Goal: Information Seeking & Learning: Learn about a topic

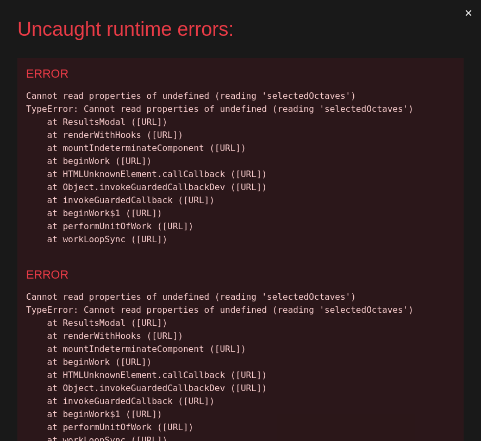
click at [467, 14] on button "×" at bounding box center [468, 13] width 25 height 26
drag, startPoint x: 406, startPoint y: 293, endPoint x: 30, endPoint y: 87, distance: 427.9
click at [30, 87] on div "ERROR Cannot read properties of undefined (reading 'selectedOctaves') TypeError…" at bounding box center [240, 158] width 446 height 201
copy div "Cannot read properties of undefined (reading 'selectedOctaves') TypeError: Cann…"
click at [412, 246] on div "Cannot read properties of undefined (reading 'selectedOctaves') TypeError: Cann…" at bounding box center [240, 168] width 429 height 156
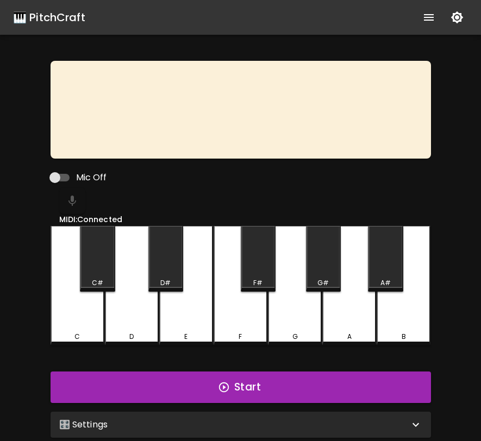
drag, startPoint x: 188, startPoint y: 183, endPoint x: 314, endPoint y: 198, distance: 126.9
click at [314, 198] on div "Mic Off MIDI: Connected C C# D D# E F F# G G# A A# B Start 🎛️ Settings Level 1 …" at bounding box center [241, 251] width 380 height 381
click at [74, 201] on div at bounding box center [245, 201] width 372 height 26
click at [56, 175] on input "Mic Off" at bounding box center [55, 177] width 62 height 21
click at [56, 175] on input "Mic On" at bounding box center [66, 177] width 62 height 21
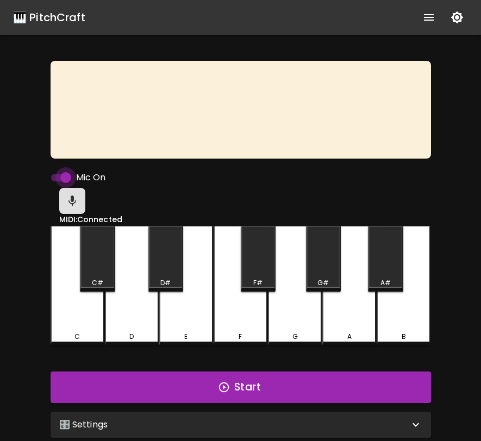
checkbox input "false"
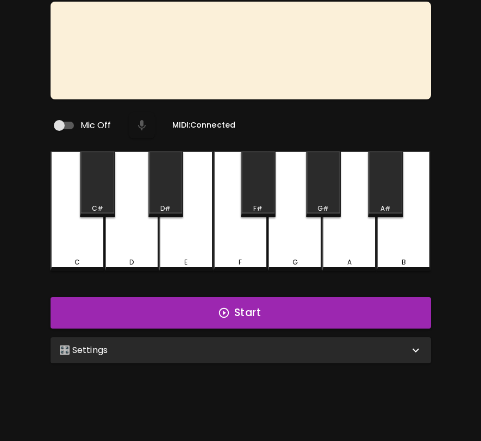
scroll to position [109, 0]
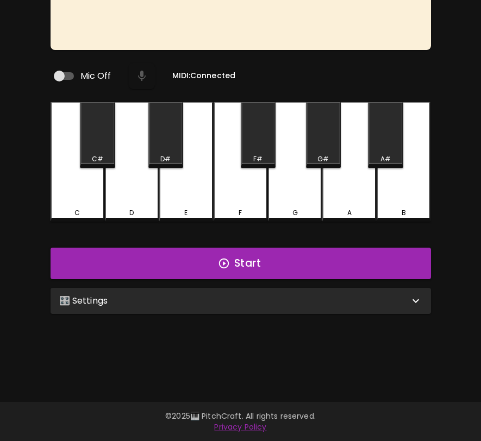
click at [181, 302] on div "🎛️ Settings" at bounding box center [234, 300] width 350 height 13
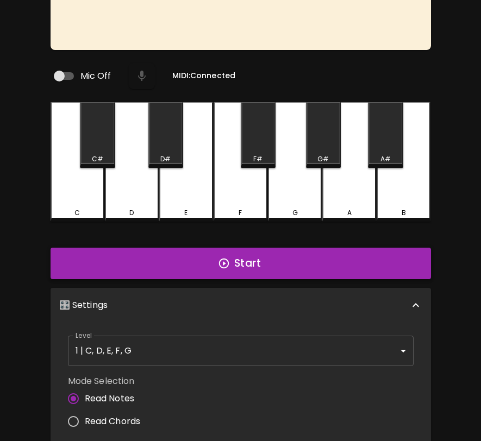
click at [217, 255] on button "Start" at bounding box center [241, 264] width 380 height 32
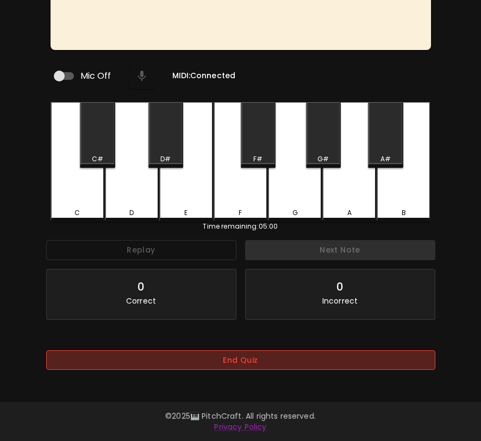
click at [265, 366] on button "End Quiz" at bounding box center [240, 360] width 389 height 20
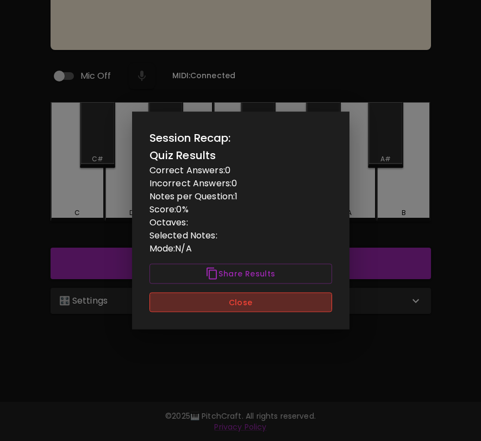
click at [262, 309] on button "Close" at bounding box center [240, 302] width 183 height 20
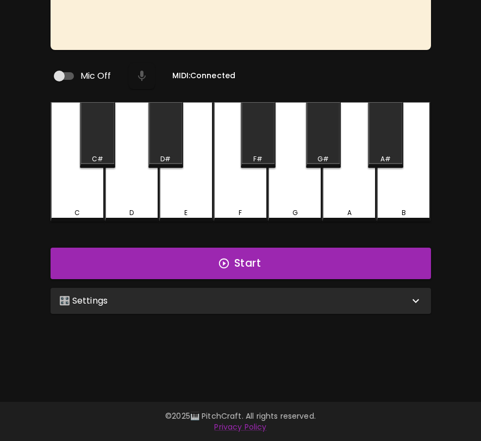
click at [263, 296] on div "🎛️ Settings" at bounding box center [234, 300] width 350 height 13
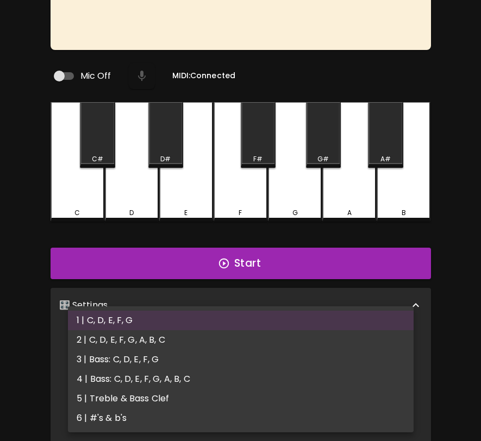
click at [249, 341] on body "🎹 PitchCraft About Badges Wizard Reading Pro Log Out Mic Off MIDI: Connected C …" at bounding box center [240, 262] width 481 height 743
click at [244, 397] on li "5 | Treble & Bass Clef" at bounding box center [241, 399] width 346 height 20
type input "9"
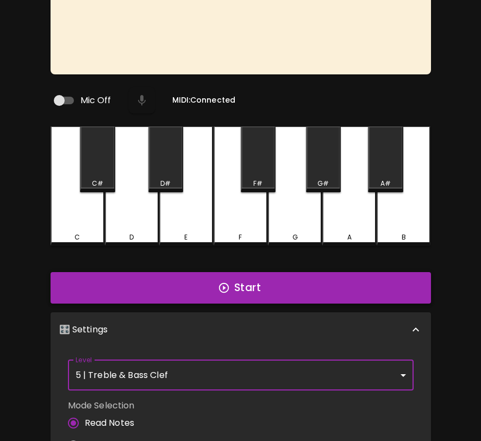
click at [261, 272] on button "Start" at bounding box center [241, 288] width 380 height 32
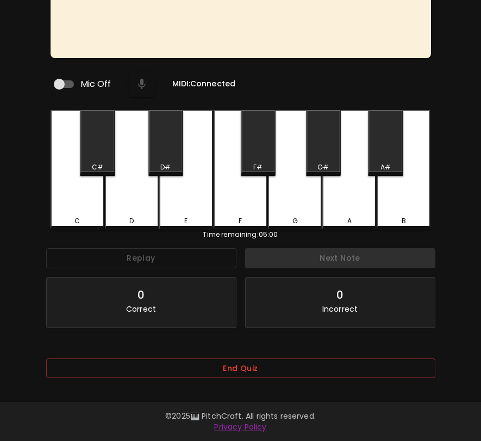
scroll to position [125, 0]
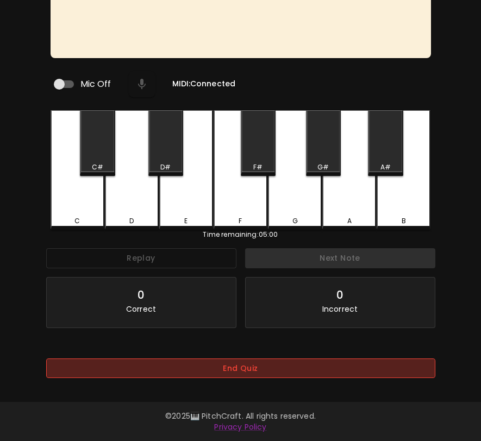
click at [249, 363] on button "End Quiz" at bounding box center [240, 369] width 389 height 20
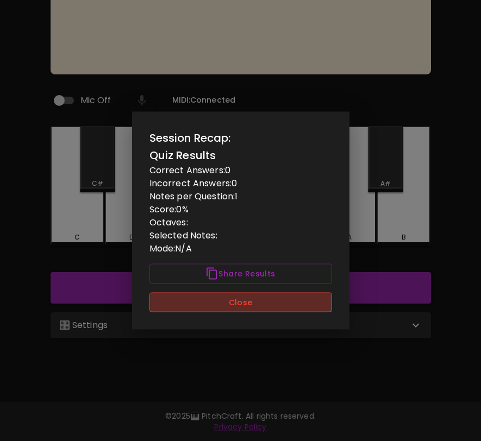
click at [263, 304] on button "Close" at bounding box center [240, 302] width 183 height 20
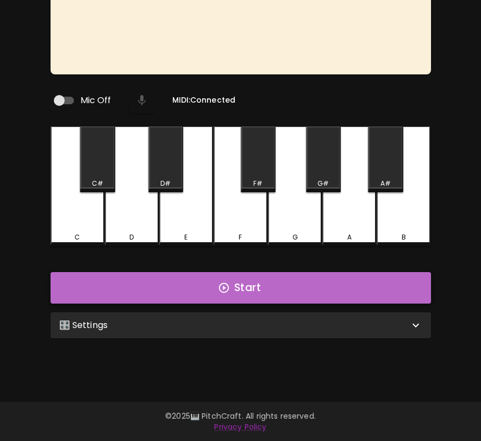
click at [372, 297] on button "Start" at bounding box center [241, 288] width 380 height 32
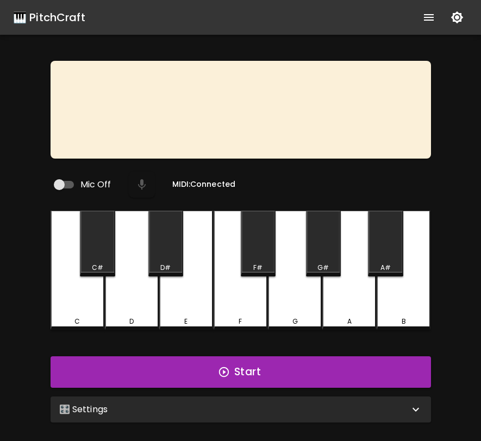
scroll to position [109, 0]
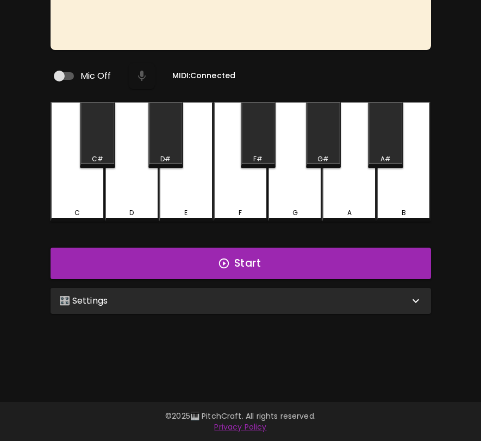
click at [334, 305] on div "🎛️ Settings" at bounding box center [241, 301] width 380 height 26
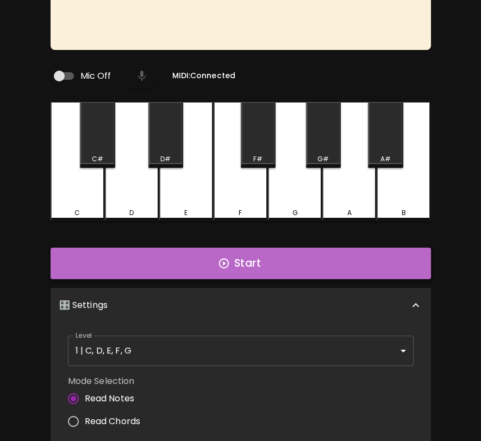
click at [331, 267] on button "Start" at bounding box center [241, 264] width 380 height 32
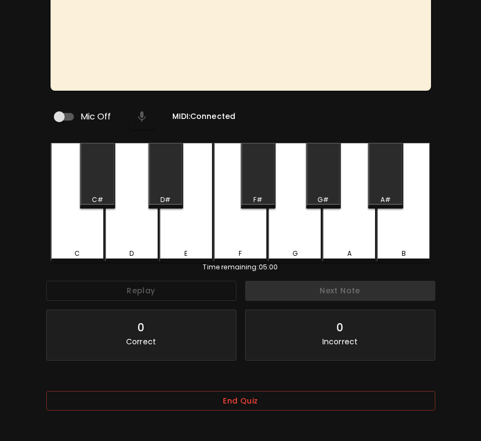
scroll to position [65, 0]
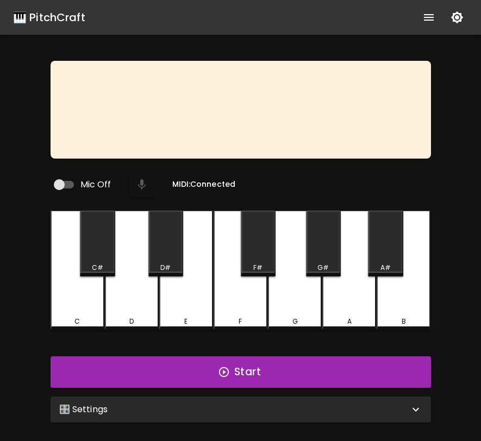
scroll to position [65, 0]
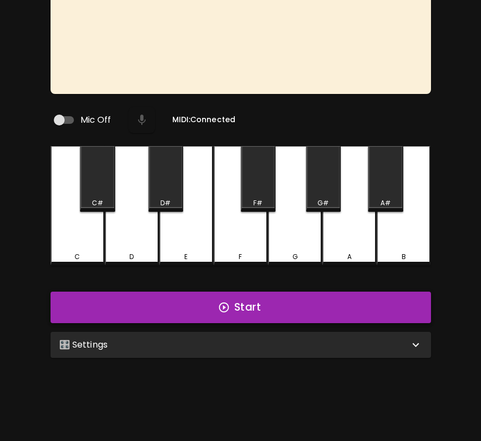
click at [356, 298] on button "Start" at bounding box center [241, 308] width 380 height 32
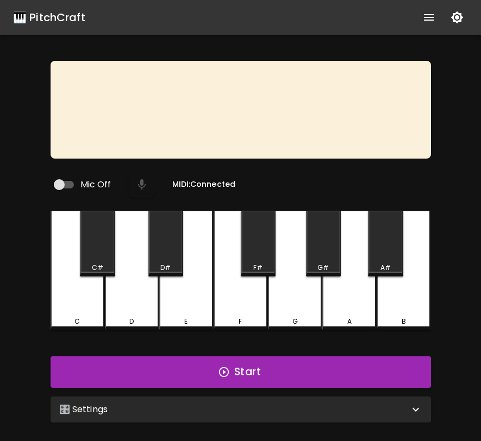
scroll to position [65, 0]
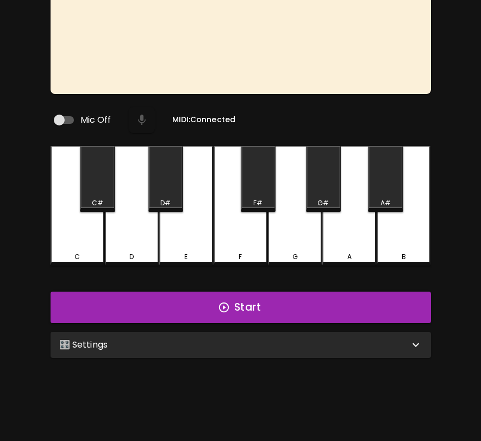
click at [359, 340] on div "🎛️ Settings" at bounding box center [234, 344] width 350 height 13
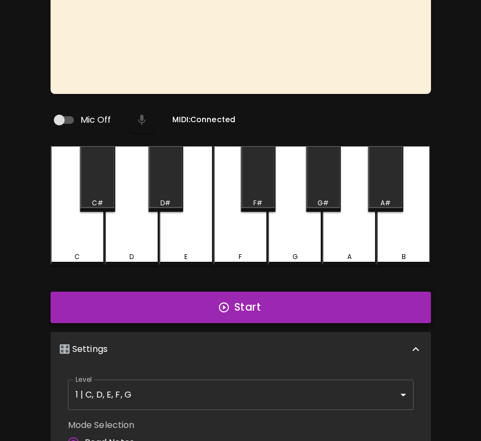
click at [354, 312] on button "Start" at bounding box center [241, 308] width 380 height 32
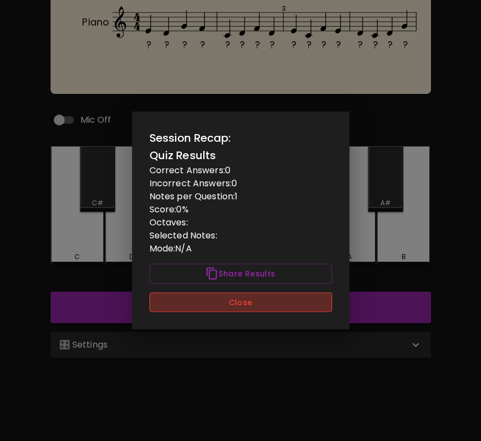
click at [288, 300] on button "Close" at bounding box center [240, 302] width 183 height 20
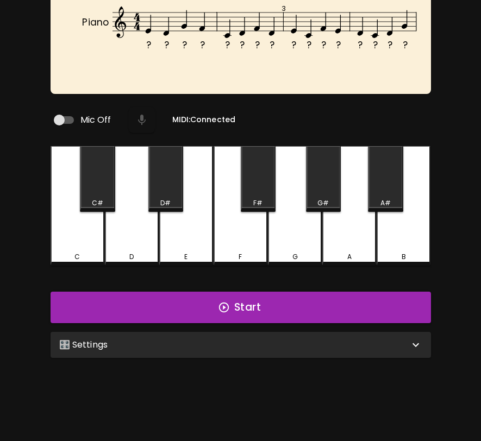
click at [320, 343] on div "🎛️ Settings" at bounding box center [234, 344] width 350 height 13
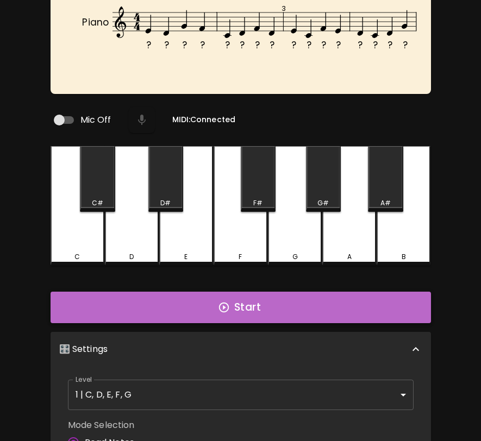
click at [321, 303] on button "Start" at bounding box center [241, 308] width 380 height 32
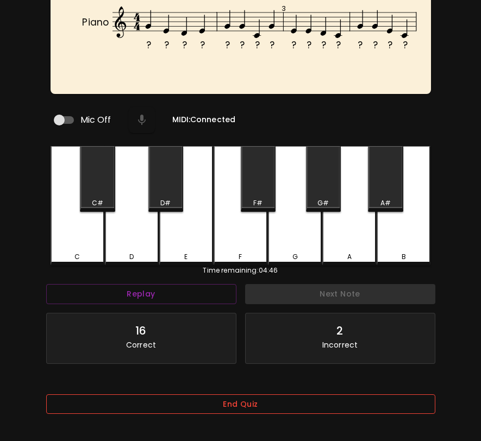
click at [225, 401] on button "End Quiz" at bounding box center [240, 404] width 389 height 20
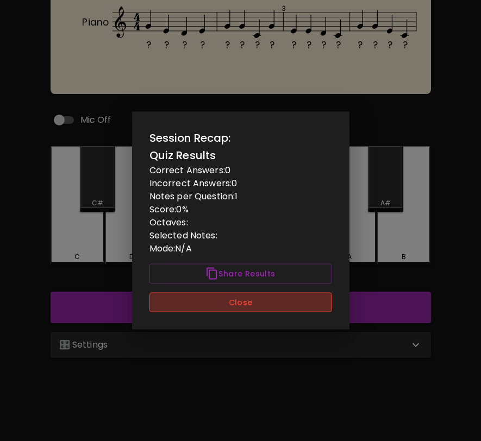
click at [244, 310] on button "Close" at bounding box center [240, 302] width 183 height 20
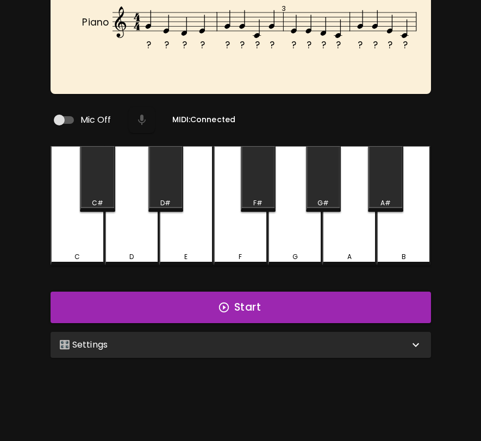
click at [241, 252] on div "F" at bounding box center [240, 257] width 3 height 10
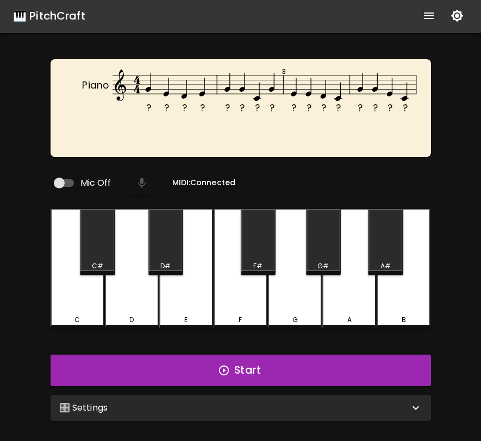
scroll to position [0, 0]
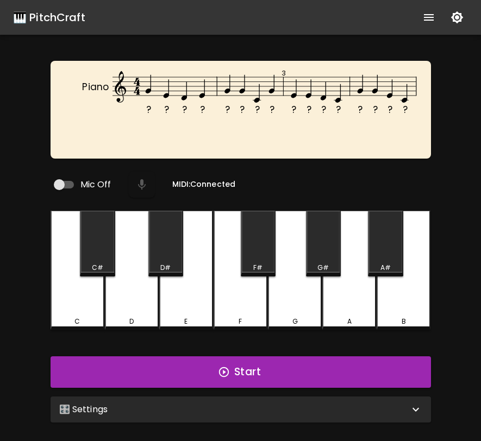
click at [73, 22] on div "🎹 PitchCraft" at bounding box center [49, 17] width 72 height 17
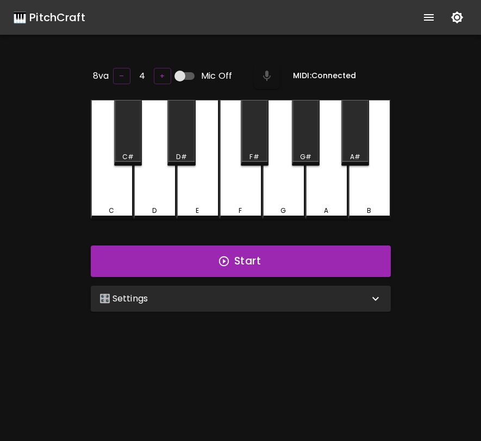
click at [423, 24] on button "show more" at bounding box center [429, 17] width 26 height 26
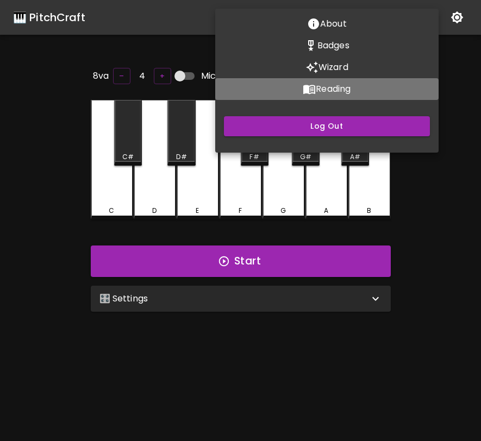
click at [343, 91] on p "Reading" at bounding box center [333, 89] width 35 height 13
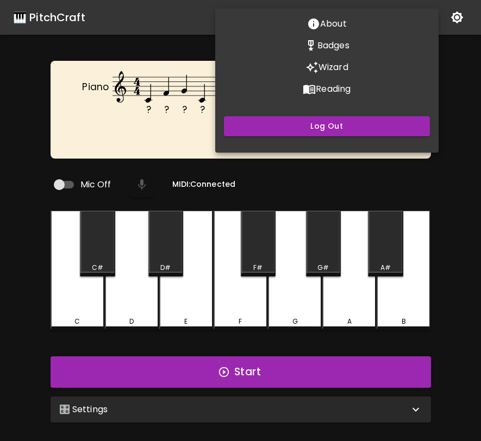
click at [469, 293] on div at bounding box center [240, 220] width 481 height 441
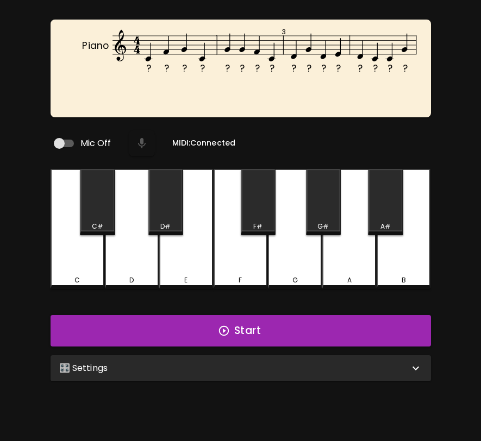
scroll to position [109, 0]
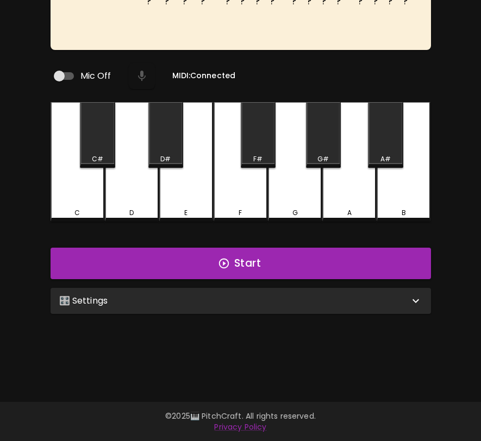
click at [387, 304] on div "🎛️ Settings" at bounding box center [241, 301] width 380 height 26
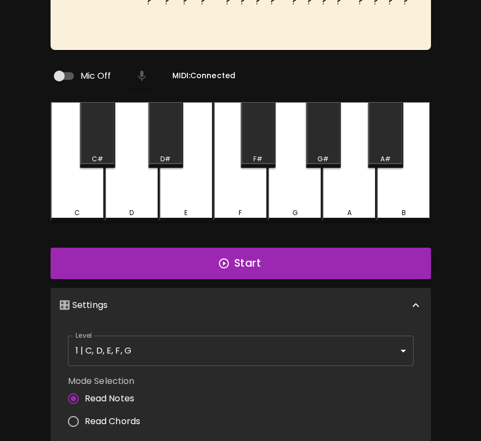
click at [349, 337] on body "🎹 PitchCraft About Badges Wizard Reading Pro Log Out ? ? ? ? ? ? ? ? ? ? ? ? ? …" at bounding box center [240, 262] width 481 height 743
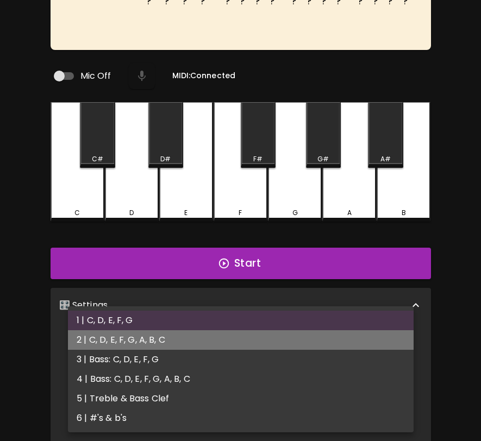
click at [337, 347] on li "2 | C, D, E, F, G, A, B, C" at bounding box center [241, 340] width 346 height 20
type input "3"
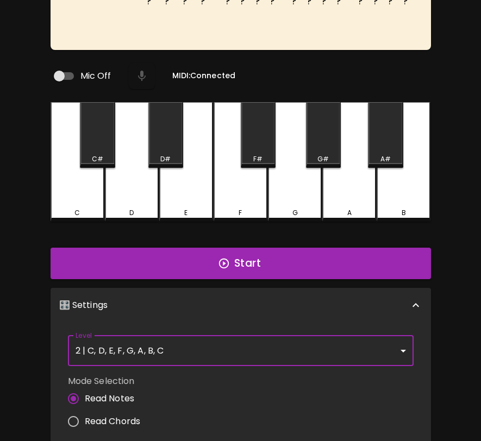
scroll to position [0, 0]
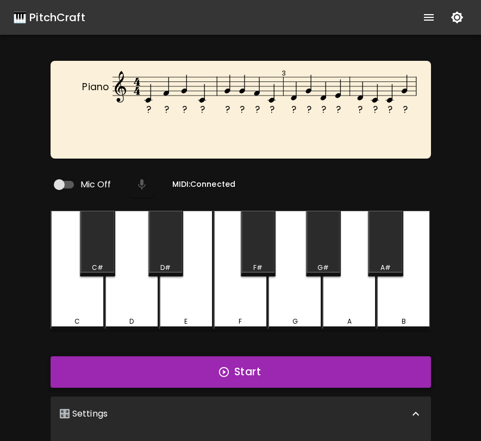
click at [242, 375] on button "Start" at bounding box center [241, 372] width 380 height 32
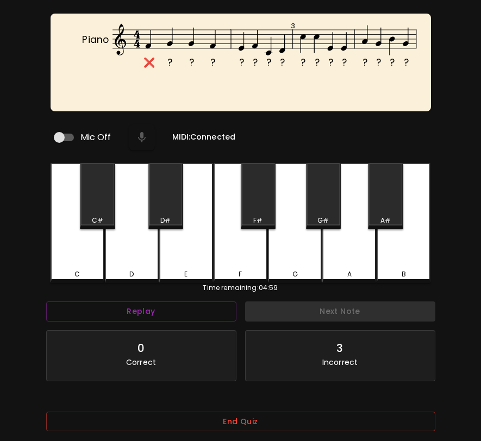
scroll to position [109, 0]
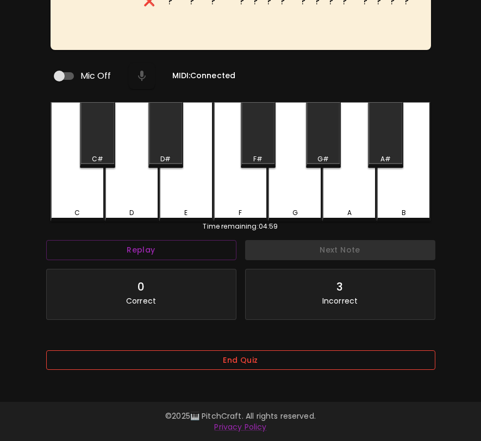
click at [249, 358] on button "End Quiz" at bounding box center [240, 360] width 389 height 20
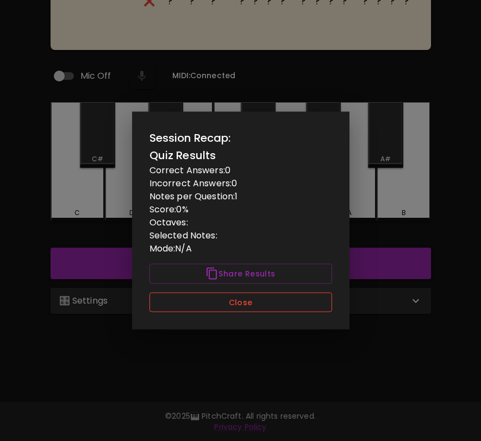
click at [228, 296] on button "Close" at bounding box center [240, 302] width 183 height 20
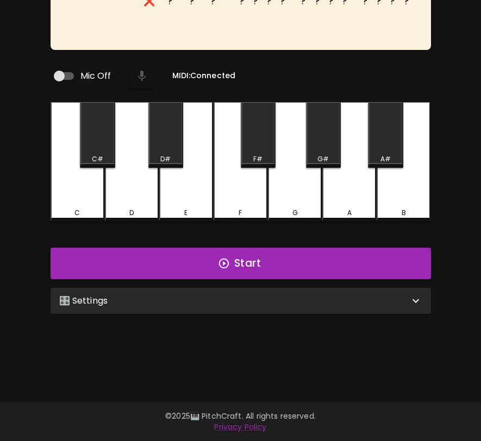
click at [223, 300] on div "🎛️ Settings" at bounding box center [234, 300] width 350 height 13
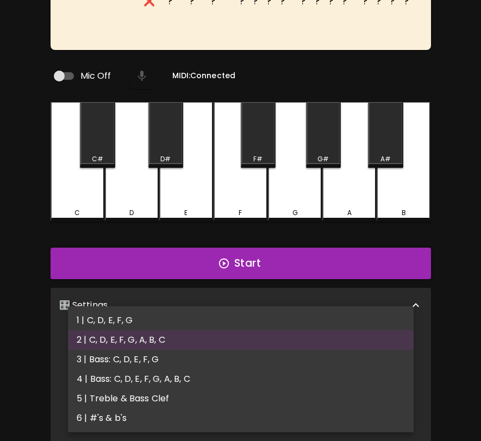
click at [209, 339] on body "🎹 PitchCraft About Badges Wizard Reading Pro Log Out ❌ ? ? ? ? ? ? ? ? ? ? ? ? …" at bounding box center [240, 262] width 481 height 743
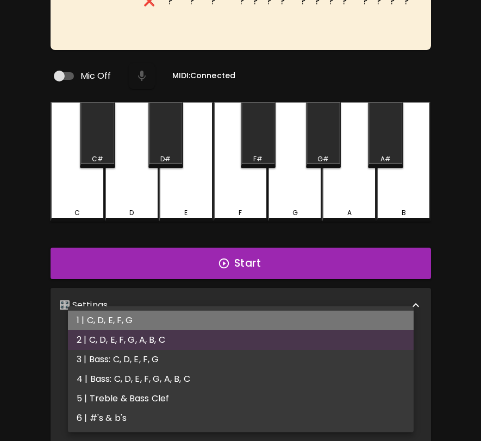
click at [216, 315] on li "1 | C, D, E, F, G" at bounding box center [241, 321] width 346 height 20
type input "1"
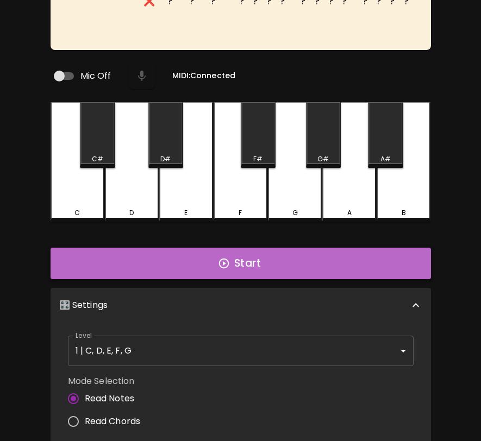
click at [235, 260] on button "Start" at bounding box center [241, 264] width 380 height 32
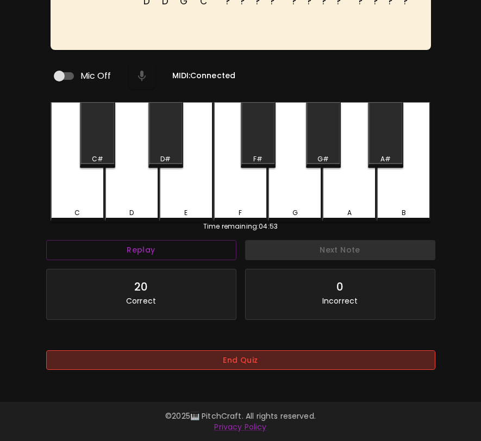
click at [187, 357] on button "End Quiz" at bounding box center [240, 360] width 389 height 20
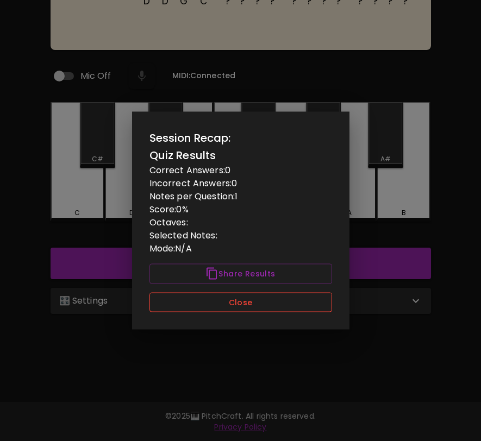
click at [200, 309] on button "Close" at bounding box center [240, 302] width 183 height 20
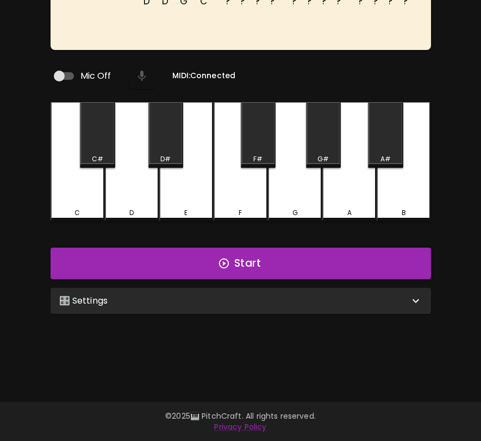
click at [208, 297] on div "🎛️ Settings" at bounding box center [234, 300] width 350 height 13
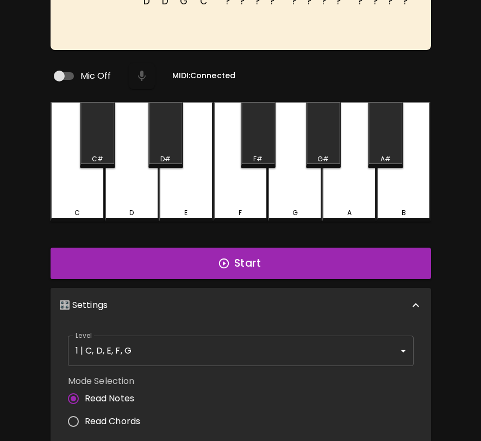
click at [188, 343] on body "🎹 PitchCraft About Badges Wizard Reading Pro Log Out D D G C ? ? ? ? ? ? ? ? ? …" at bounding box center [240, 262] width 481 height 743
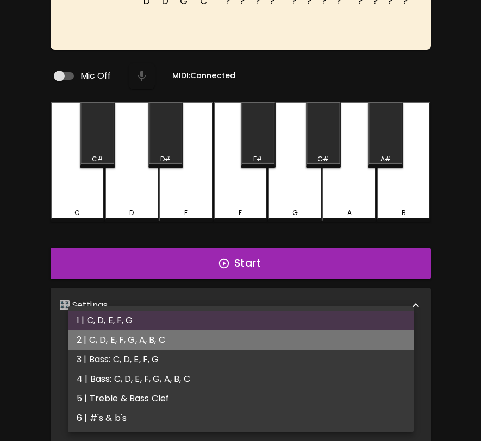
click at [188, 341] on li "2 | C, D, E, F, G, A, B, C" at bounding box center [241, 340] width 346 height 20
type input "3"
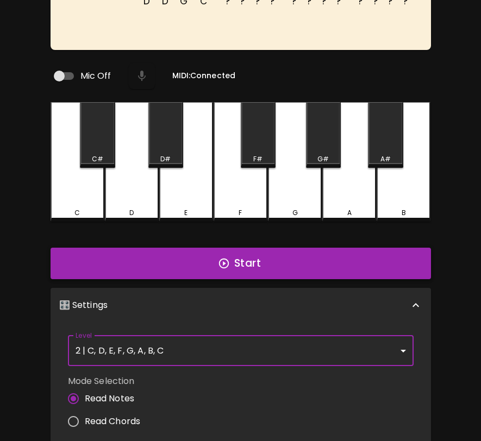
click at [227, 263] on icon "button" at bounding box center [224, 264] width 12 height 12
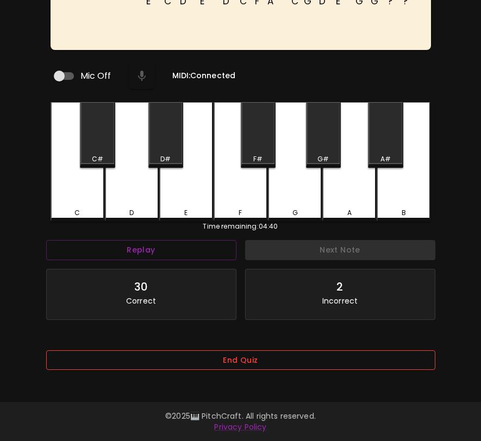
click at [219, 367] on button "End Quiz" at bounding box center [240, 360] width 389 height 20
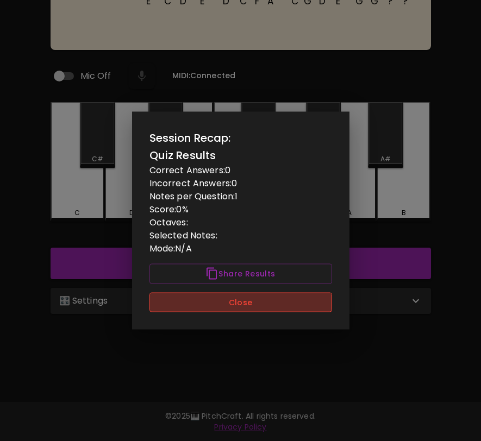
click at [241, 304] on button "Close" at bounding box center [240, 302] width 183 height 20
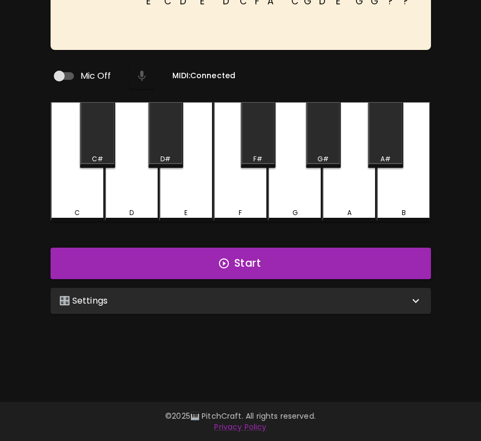
click at [241, 304] on div "🎛️ Settings" at bounding box center [241, 301] width 380 height 26
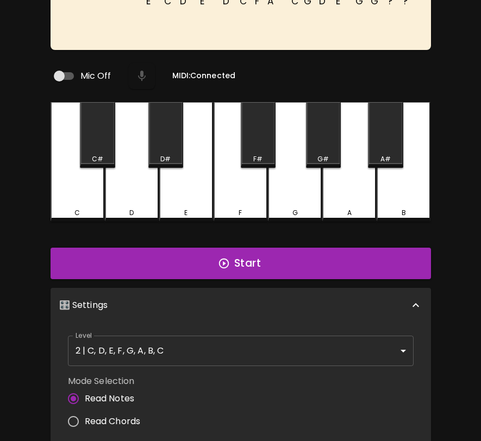
click at [225, 343] on body "🎹 PitchCraft About Badges Wizard Reading Pro Log Out E C D E D C F A C G D E G …" at bounding box center [240, 262] width 481 height 743
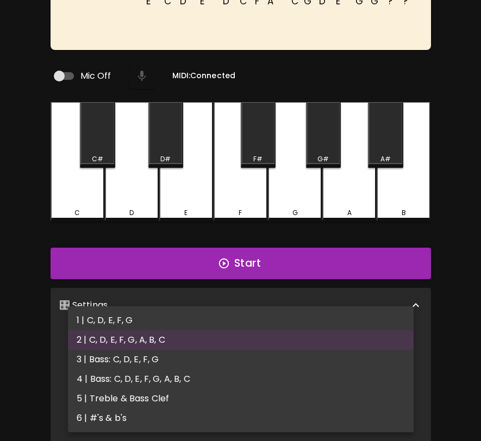
click at [216, 366] on li "3 | Bass: C, D, E, F, G" at bounding box center [241, 360] width 346 height 20
type input "5"
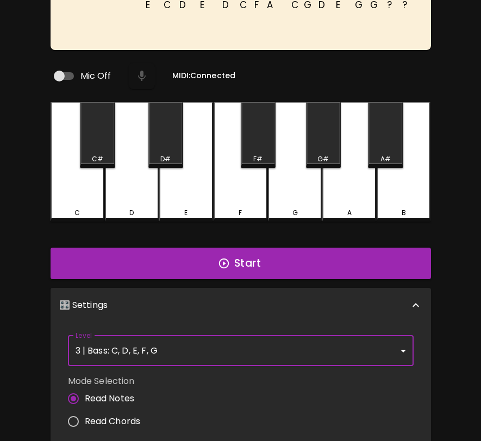
scroll to position [0, 0]
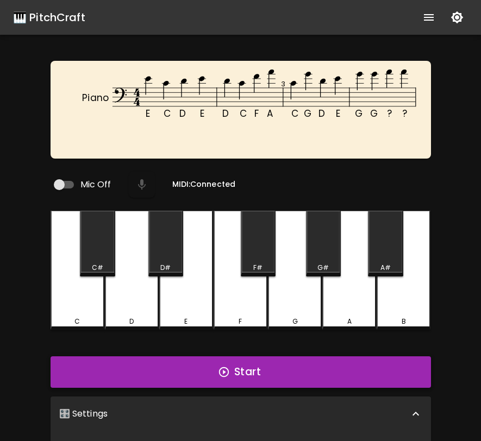
click at [216, 365] on button "Start" at bounding box center [241, 372] width 380 height 32
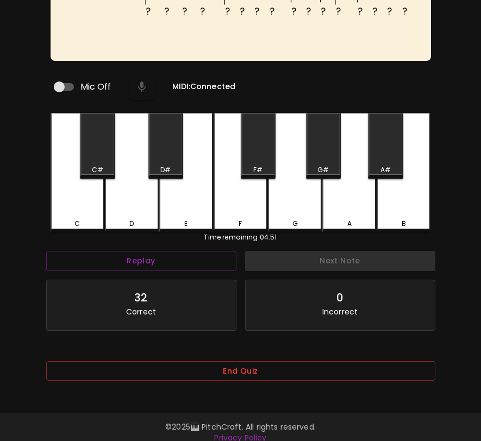
scroll to position [109, 0]
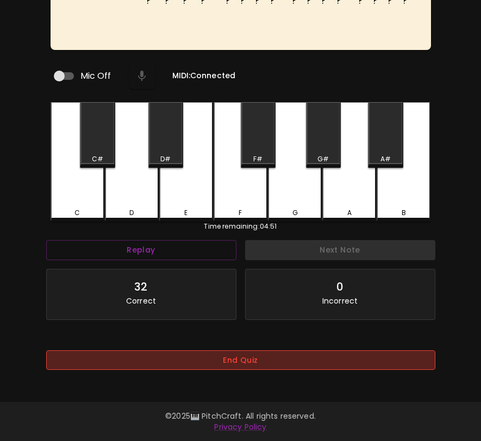
click at [221, 361] on button "End Quiz" at bounding box center [240, 360] width 389 height 20
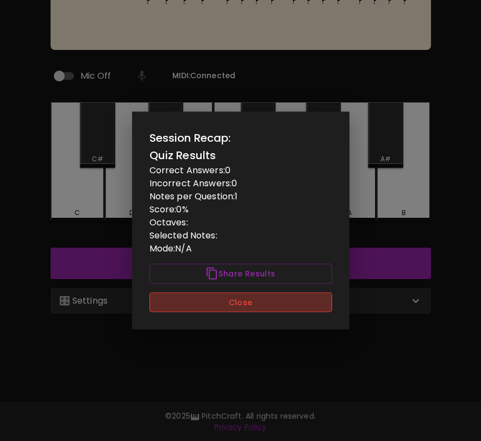
click at [234, 306] on button "Close" at bounding box center [240, 302] width 183 height 20
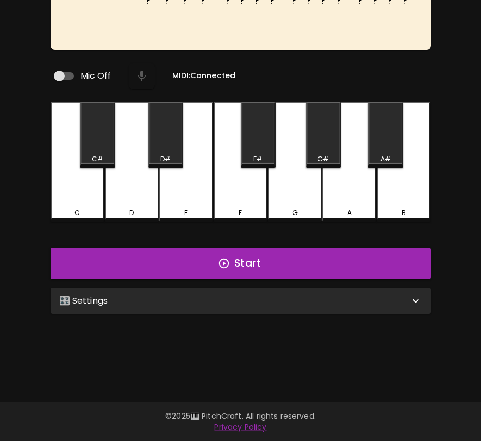
click at [237, 300] on div "🎛️ Settings" at bounding box center [234, 300] width 350 height 13
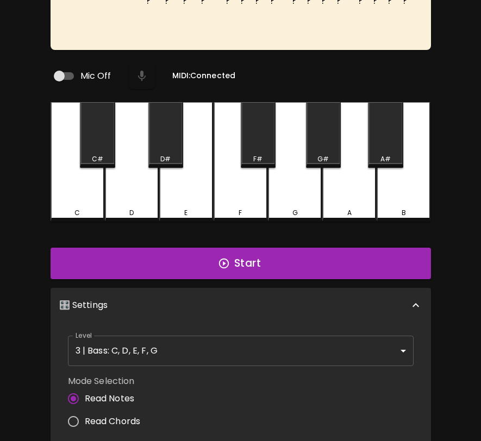
click at [226, 335] on body "🎹 PitchCraft About Badges Wizard Reading Pro Log Out ? ? ? ? ? ? ? ? ? ? ? ? ? …" at bounding box center [240, 262] width 481 height 743
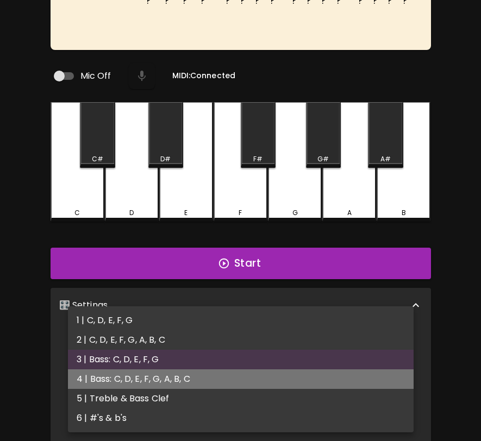
click at [218, 375] on li "4 | Bass: C, D, E, F, G, A, B, C" at bounding box center [241, 379] width 346 height 20
type input "7"
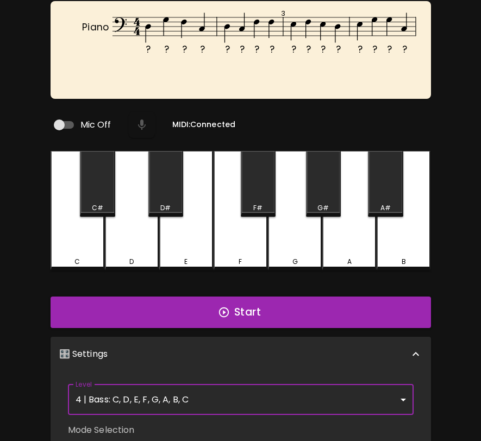
scroll to position [0, 0]
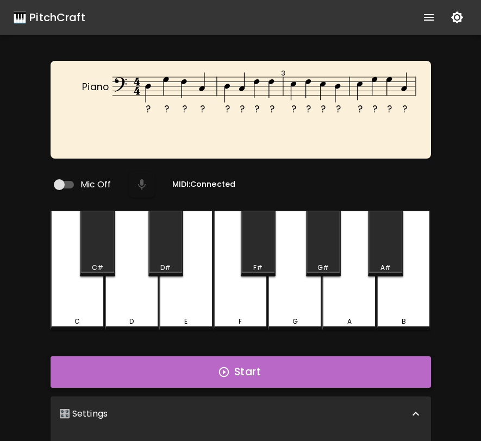
click at [218, 375] on button "Start" at bounding box center [241, 372] width 380 height 32
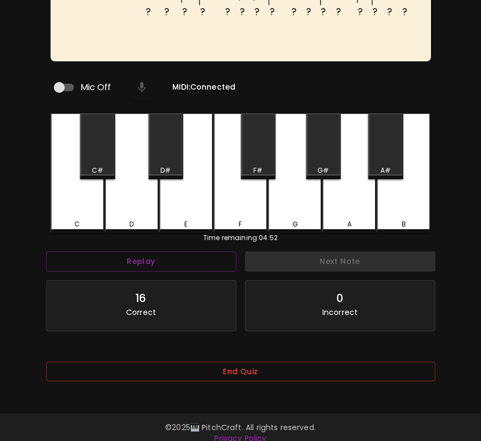
scroll to position [109, 0]
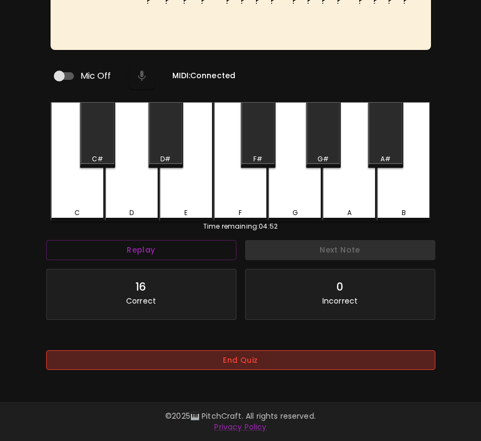
click at [226, 361] on button "End Quiz" at bounding box center [240, 360] width 389 height 20
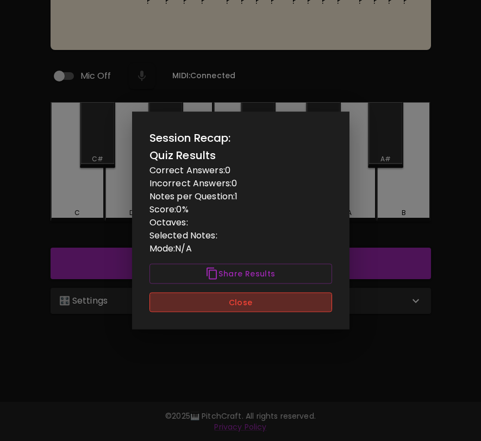
click at [248, 307] on button "Close" at bounding box center [240, 302] width 183 height 20
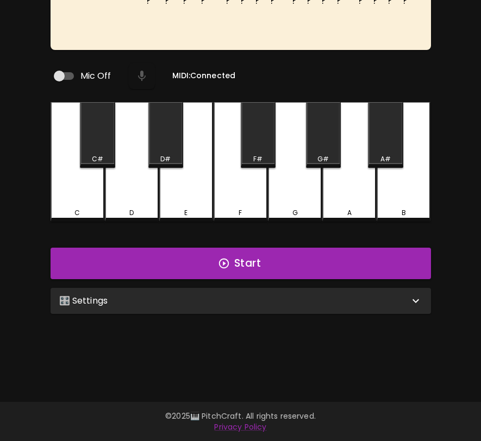
click at [253, 297] on div "🎛️ Settings" at bounding box center [234, 300] width 350 height 13
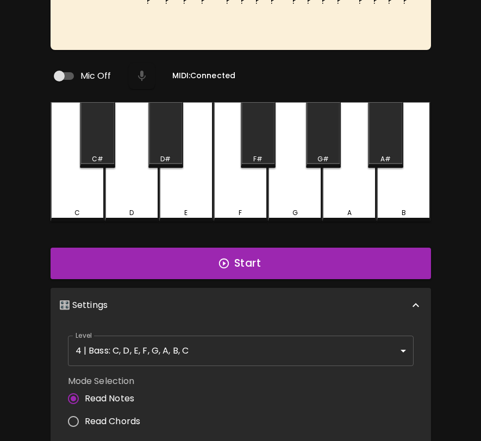
scroll to position [4, 0]
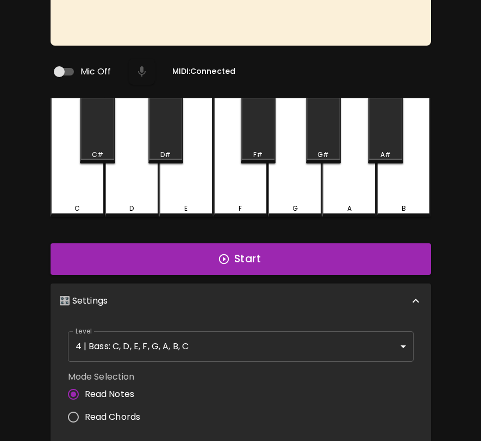
click at [246, 337] on body "🎹 PitchCraft About Badges Wizard Reading Pro Log Out ? ? ? ? ? ? ? ? ? ? ? ? ? …" at bounding box center [240, 262] width 481 height 743
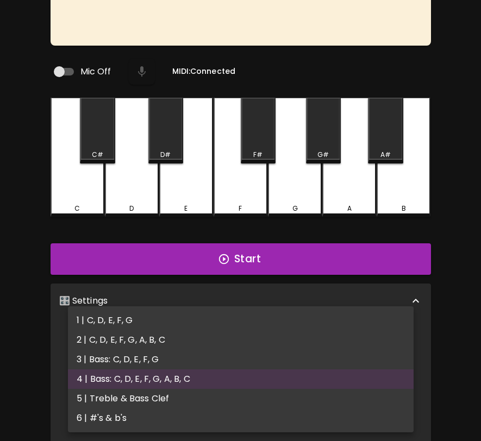
click at [239, 400] on li "5 | Treble & Bass Clef" at bounding box center [241, 399] width 346 height 20
type input "9"
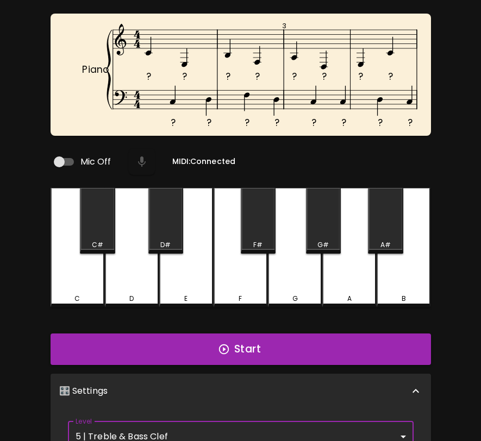
scroll to position [0, 0]
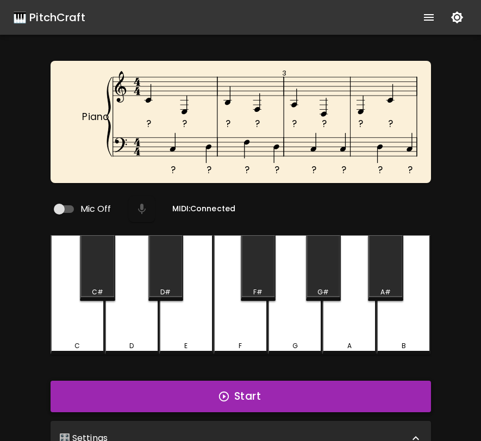
click at [239, 399] on button "Start" at bounding box center [241, 397] width 380 height 32
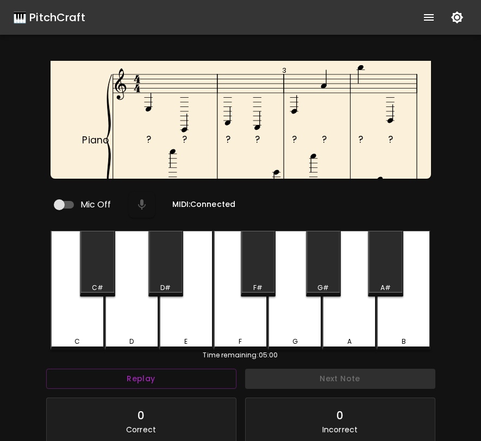
scroll to position [125, 0]
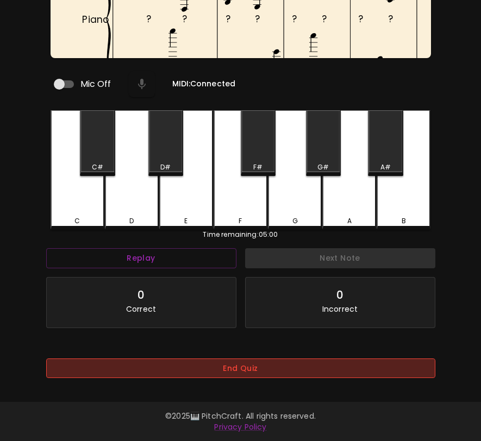
click at [244, 371] on button "End Quiz" at bounding box center [240, 369] width 389 height 20
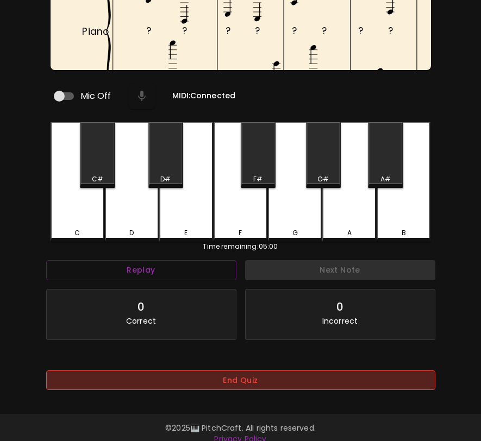
scroll to position [0, 0]
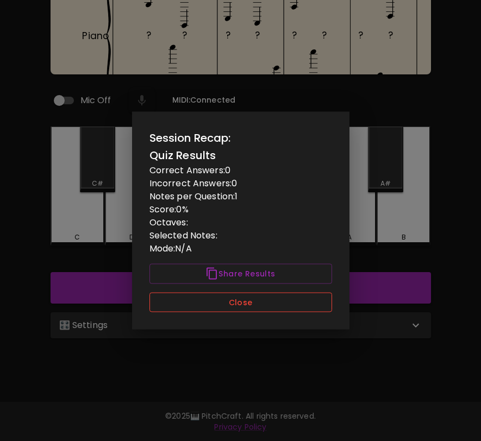
click at [254, 311] on button "Close" at bounding box center [240, 302] width 183 height 20
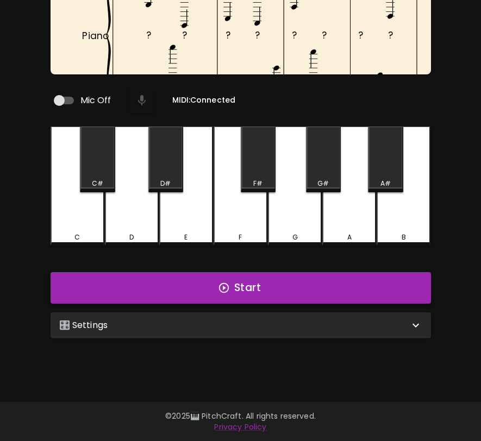
click at [261, 283] on button "Start" at bounding box center [241, 288] width 380 height 32
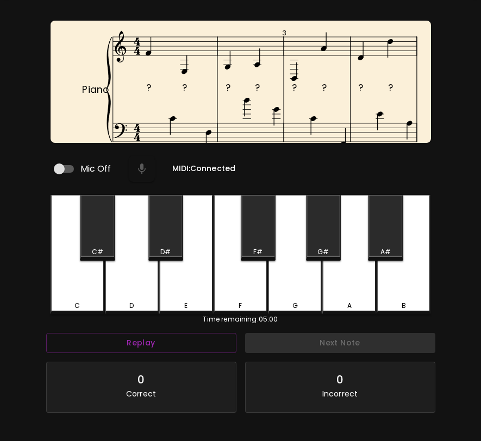
scroll to position [40, 0]
